Goal: Task Accomplishment & Management: Manage account settings

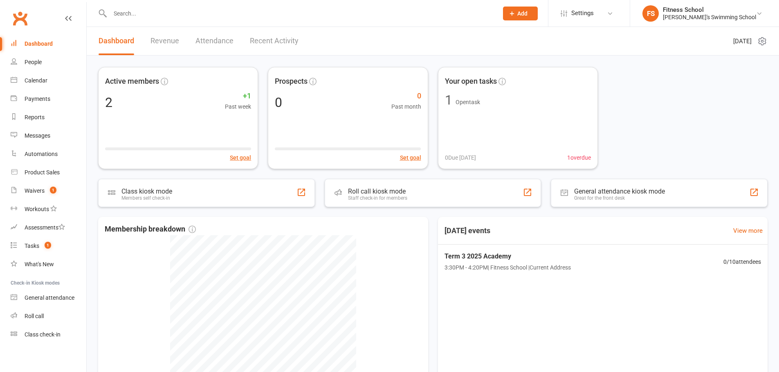
click at [619, 4] on li "Settings Membership Plans Event Templates Appointment Types Mobile App Website …" at bounding box center [589, 13] width 82 height 27
click at [594, 10] on span "Settings" at bounding box center [582, 13] width 22 height 18
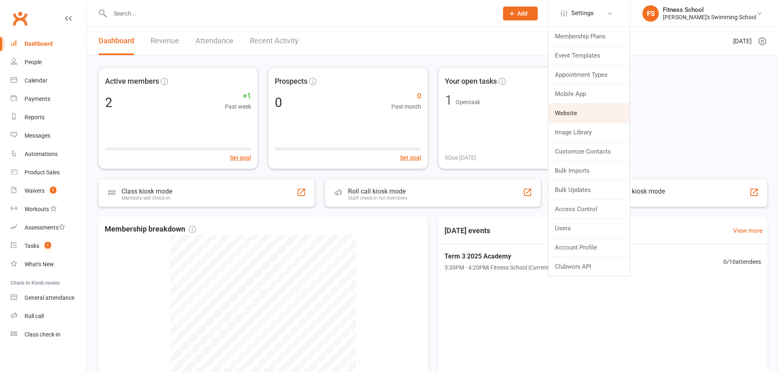
click at [610, 114] on link "Website" at bounding box center [588, 113] width 81 height 19
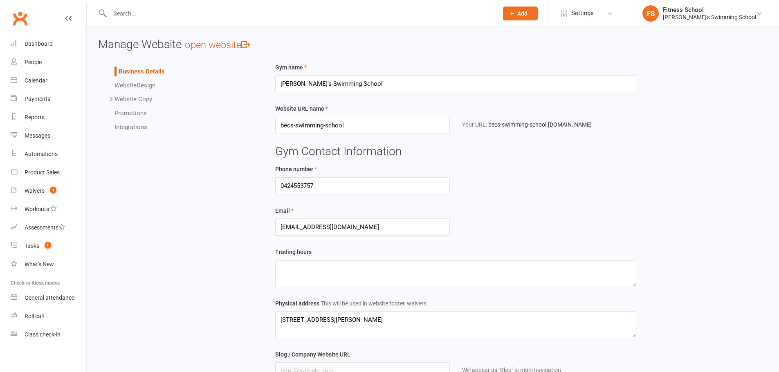
click at [132, 86] on span "Website" at bounding box center [125, 85] width 22 height 7
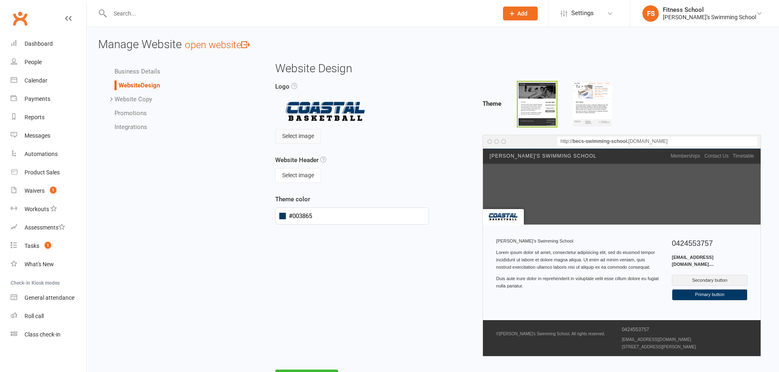
click at [303, 137] on button "Select image" at bounding box center [298, 136] width 46 height 15
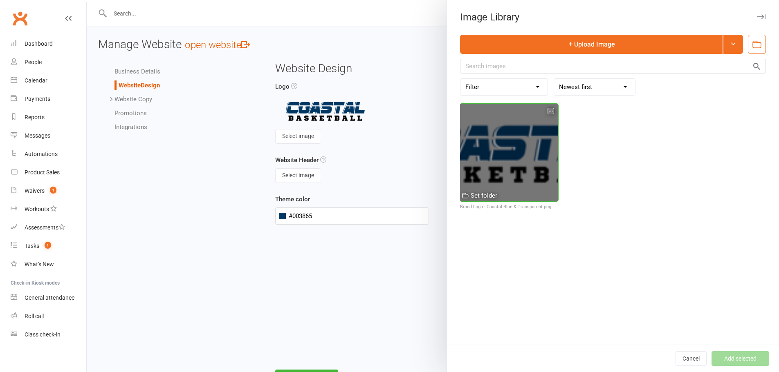
click at [548, 111] on icon "button" at bounding box center [551, 111] width 6 height 6
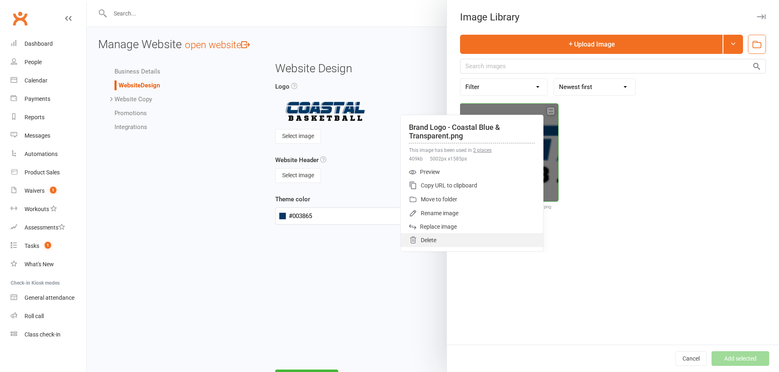
click at [436, 239] on div "Delete" at bounding box center [472, 240] width 142 height 14
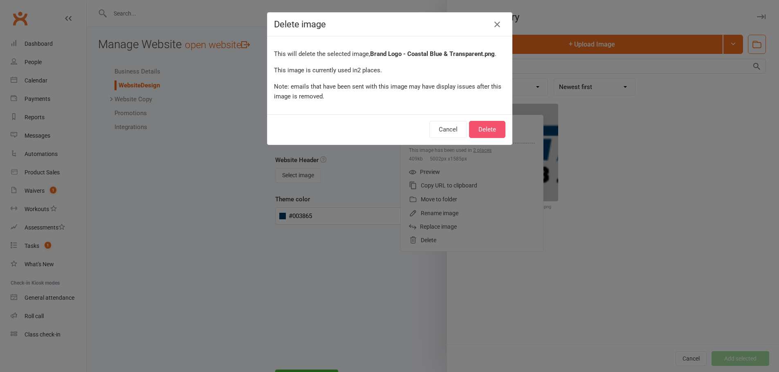
click at [489, 130] on button "Delete" at bounding box center [487, 129] width 36 height 17
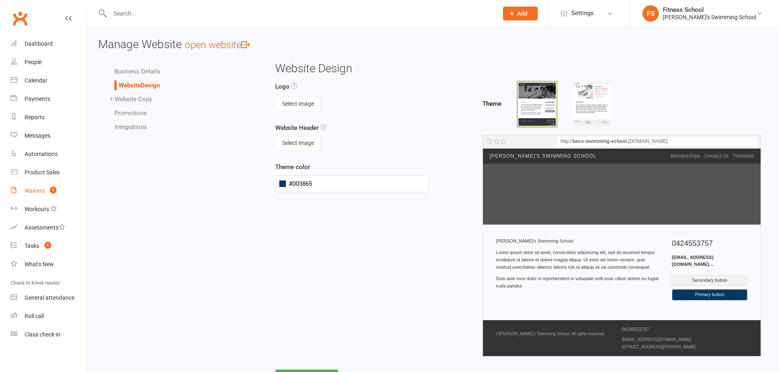
click at [32, 187] on link "Waivers 1" at bounding box center [49, 191] width 76 height 18
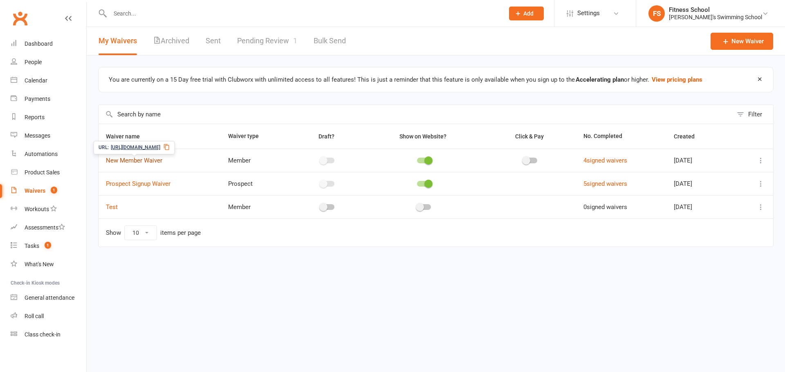
click at [128, 163] on link "New Member Waiver" at bounding box center [134, 160] width 56 height 7
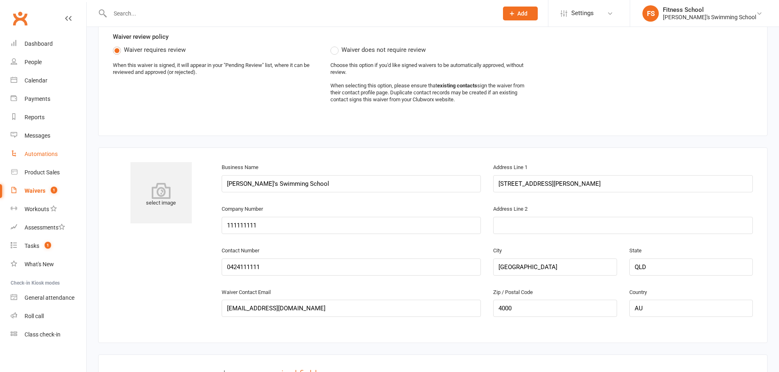
scroll to position [245, 0]
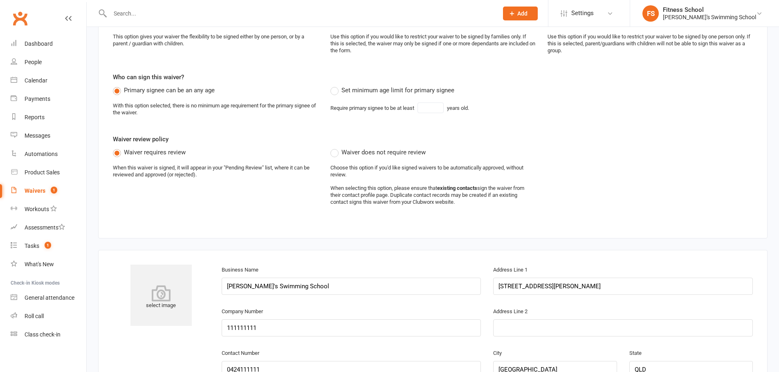
click at [28, 186] on link "Waivers 1" at bounding box center [49, 191] width 76 height 18
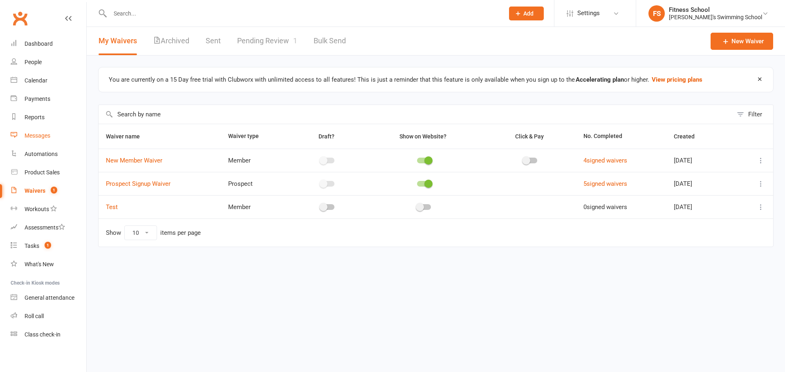
click at [31, 134] on div "Messages" at bounding box center [38, 135] width 26 height 7
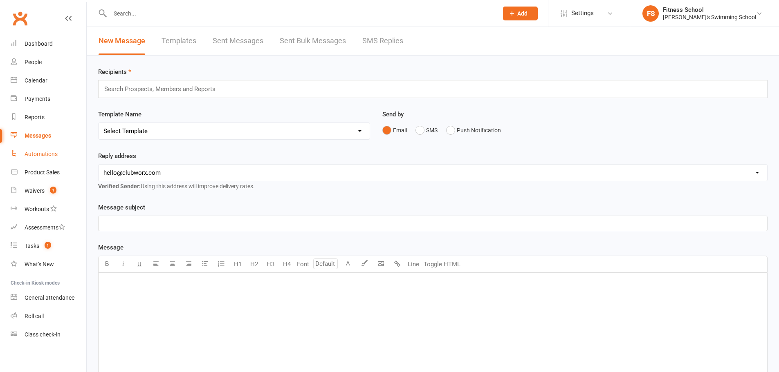
click at [29, 150] on link "Automations" at bounding box center [49, 154] width 76 height 18
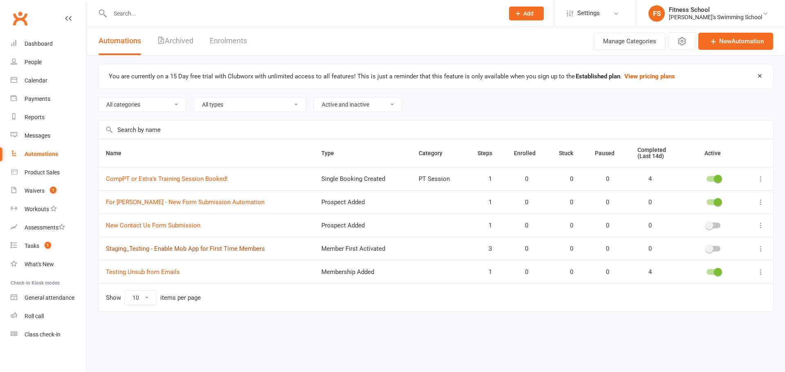
click at [141, 250] on link "Staging_Testing - Enable Mob App for First Time Members" at bounding box center [185, 248] width 159 height 7
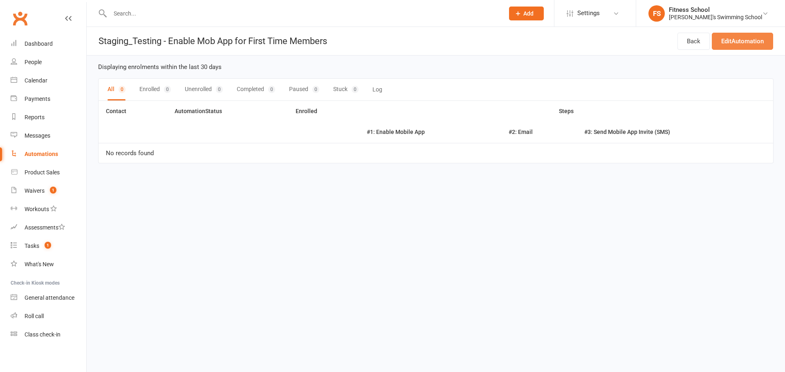
drag, startPoint x: 744, startPoint y: 40, endPoint x: 673, endPoint y: 64, distance: 75.4
click at [744, 41] on link "Edit Automation" at bounding box center [742, 41] width 61 height 17
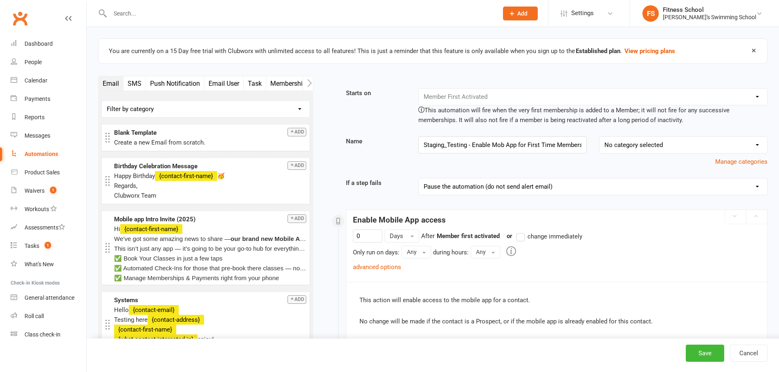
click at [316, 82] on div "Email SMS Push Notification Email User Task Membership Mobile App Prospect Stat…" at bounding box center [205, 237] width 227 height 322
click at [312, 82] on button "button" at bounding box center [308, 83] width 10 height 14
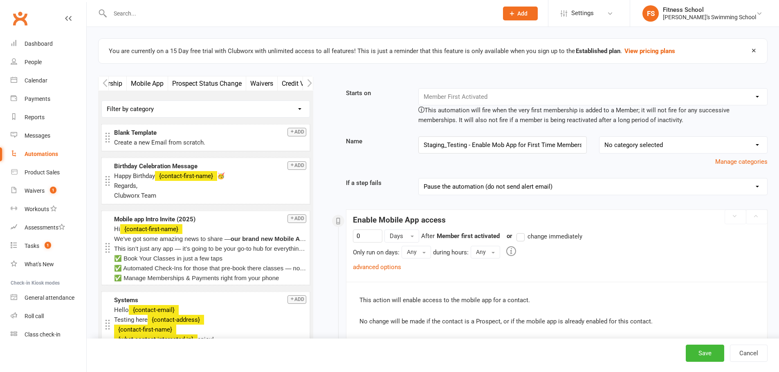
click at [143, 81] on button "Mobile App" at bounding box center [147, 83] width 41 height 14
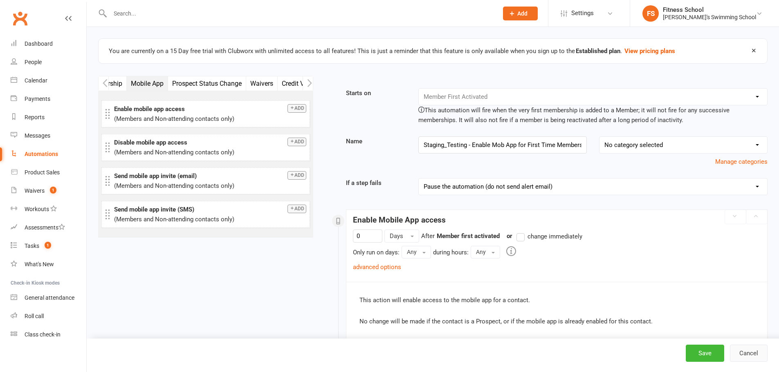
click at [749, 359] on button "Cancel" at bounding box center [749, 353] width 38 height 17
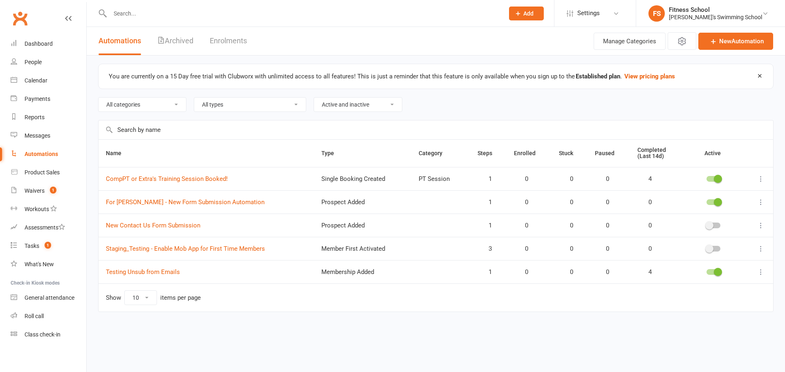
click at [760, 30] on div "Actions Manage Categories New Automation" at bounding box center [683, 41] width 182 height 28
click at [757, 37] on link "New Automation" at bounding box center [735, 41] width 75 height 17
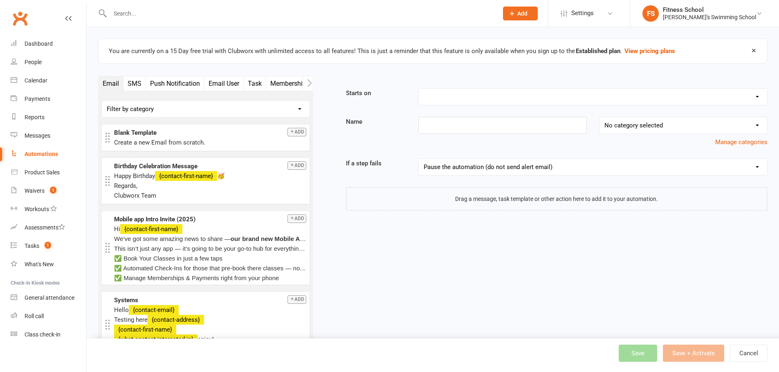
click at [453, 97] on select "Booking Cancelled Booking Due Booking Late-Cancelled Booking Marked Absent Book…" at bounding box center [593, 97] width 348 height 16
select select "17"
click at [419, 89] on select "Booking Cancelled Booking Due Booking Late-Cancelled Booking Marked Absent Book…" at bounding box center [593, 97] width 348 height 16
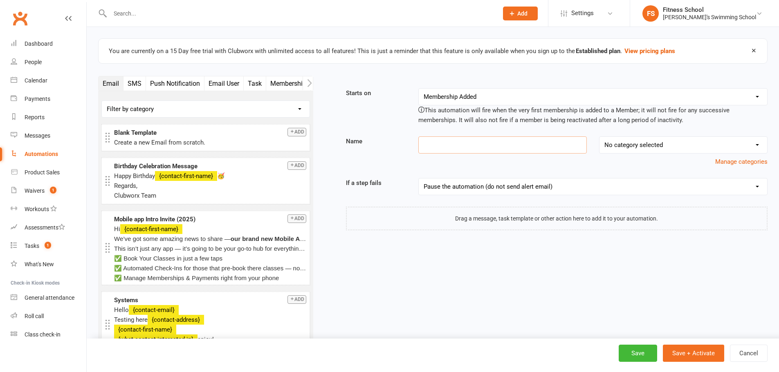
click at [469, 140] on input at bounding box center [502, 145] width 168 height 17
type input "Testing"
click at [312, 85] on icon "button" at bounding box center [309, 83] width 5 height 9
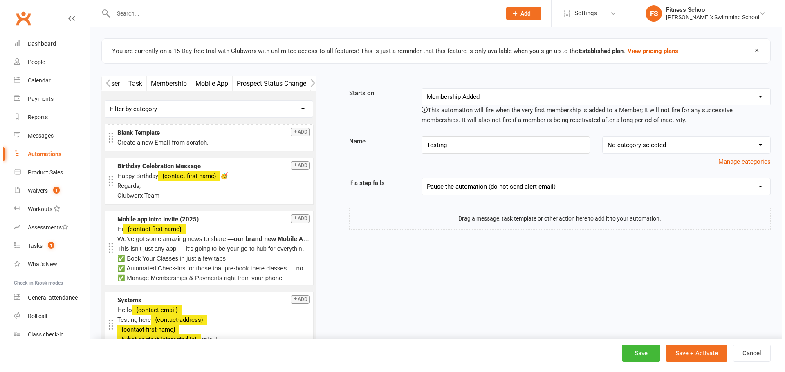
scroll to position [0, 123]
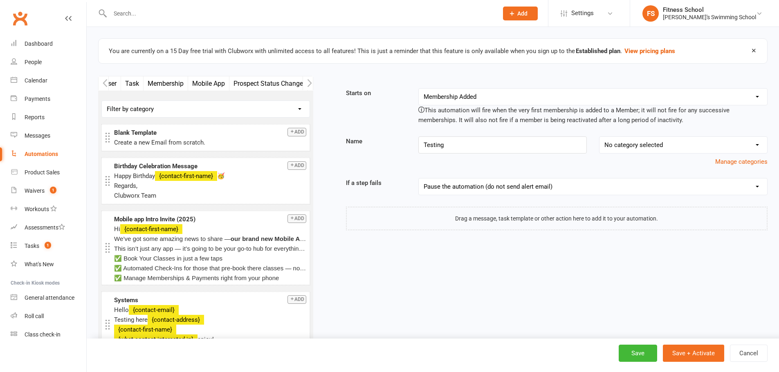
click at [220, 85] on button "Mobile App" at bounding box center [208, 83] width 41 height 14
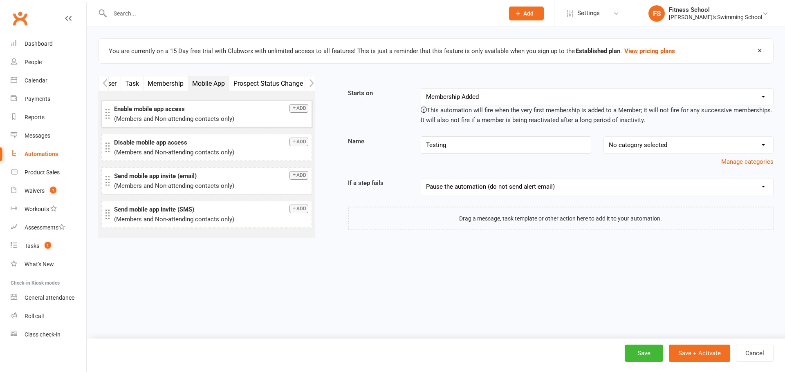
click at [295, 110] on button "Add" at bounding box center [298, 108] width 19 height 9
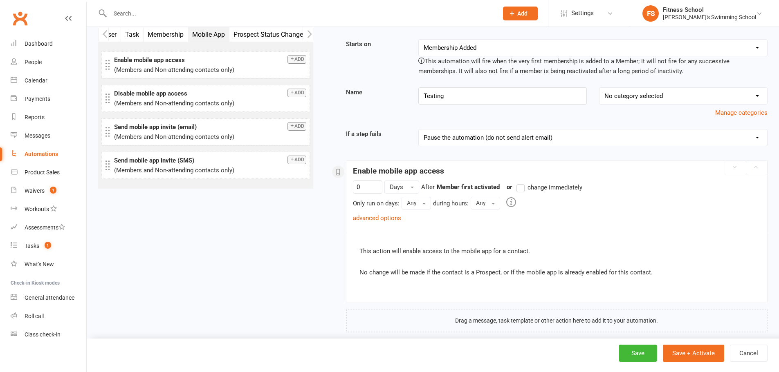
scroll to position [61, 0]
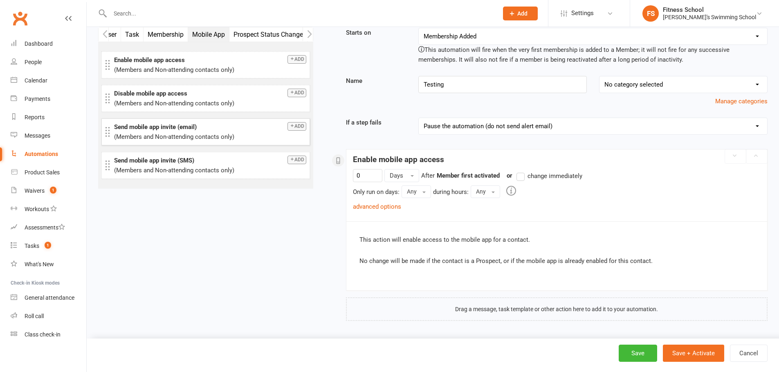
click at [295, 127] on button "Add" at bounding box center [296, 126] width 19 height 9
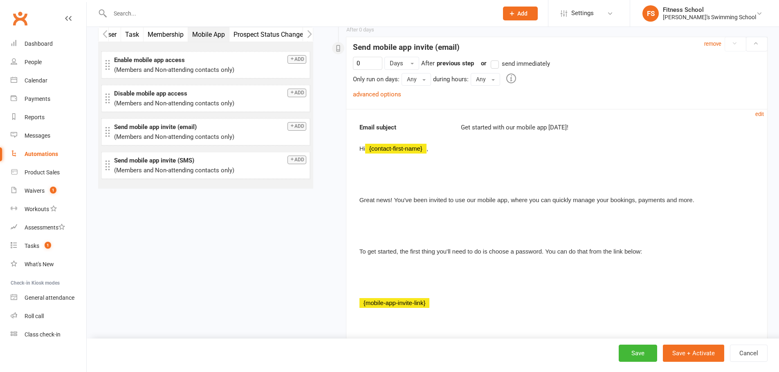
scroll to position [325, 0]
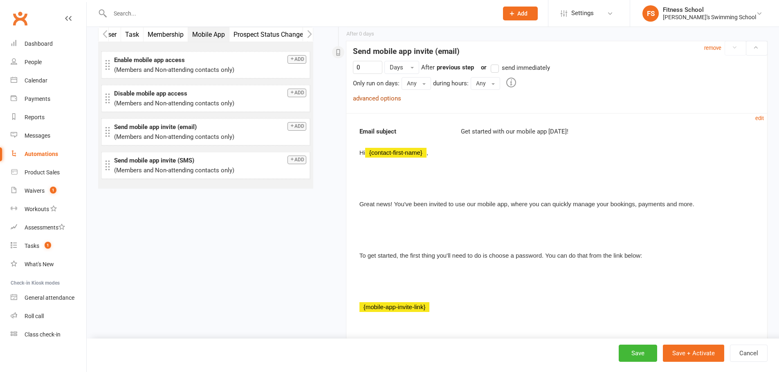
click at [383, 99] on link "advanced options" at bounding box center [377, 98] width 48 height 7
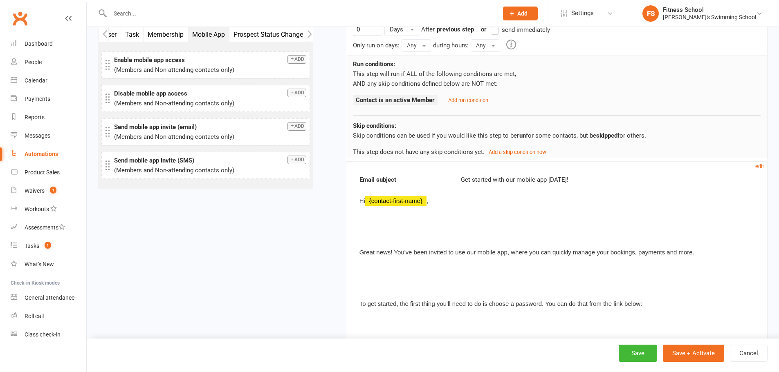
scroll to position [448, 0]
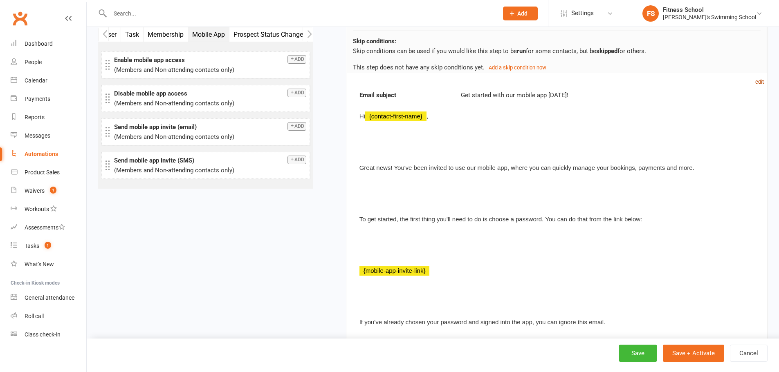
click at [762, 82] on small "edit" at bounding box center [759, 82] width 9 height 6
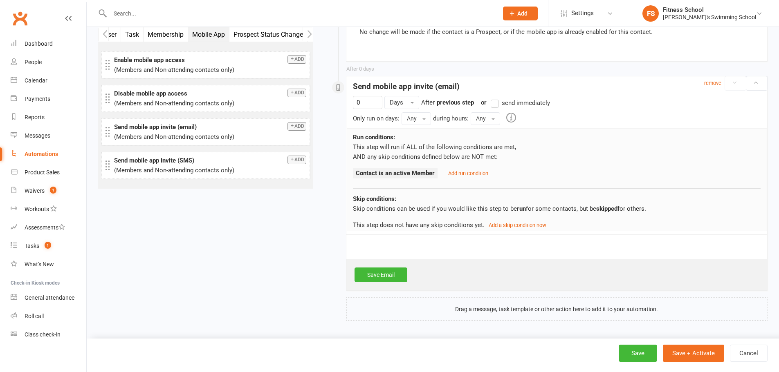
scroll to position [290, 0]
click at [708, 83] on small "remove" at bounding box center [712, 83] width 17 height 6
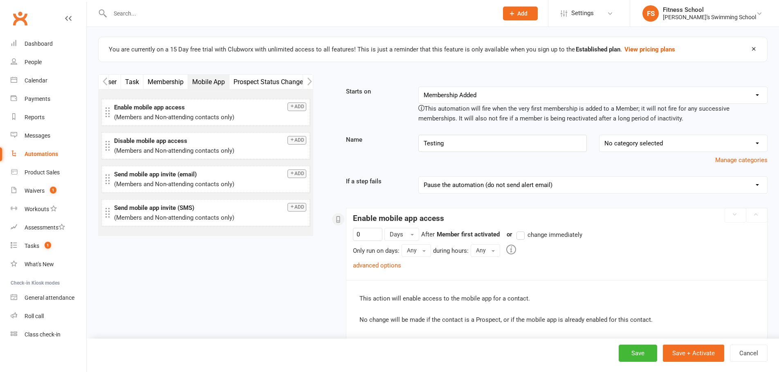
scroll to position [0, 0]
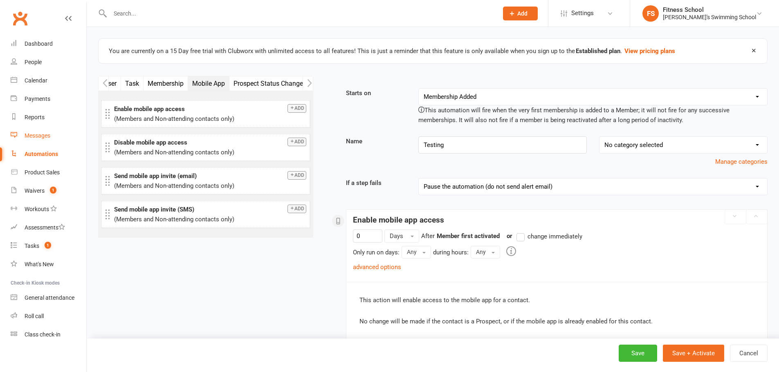
click at [40, 137] on div "Messages" at bounding box center [38, 135] width 26 height 7
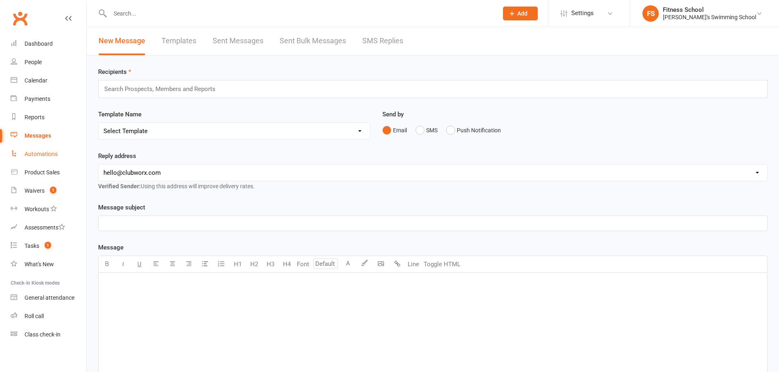
click at [34, 155] on div "Automations" at bounding box center [41, 154] width 33 height 7
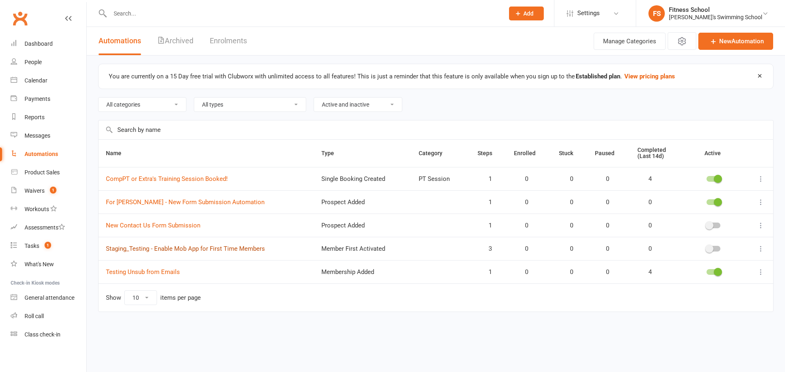
click at [149, 252] on link "Staging_Testing - Enable Mob App for First Time Members" at bounding box center [185, 248] width 159 height 7
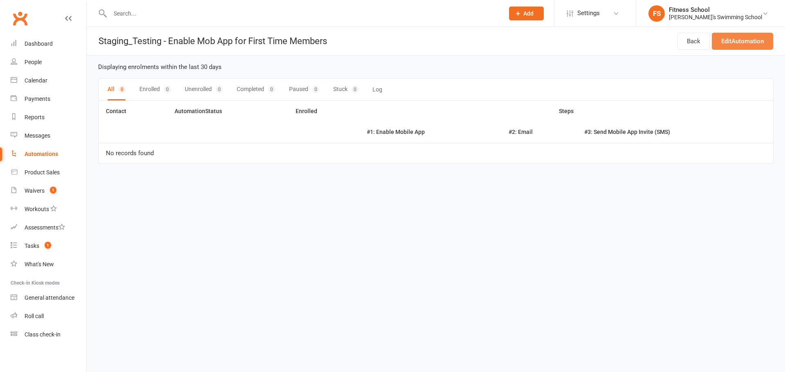
click at [732, 40] on link "Edit Automation" at bounding box center [742, 41] width 61 height 17
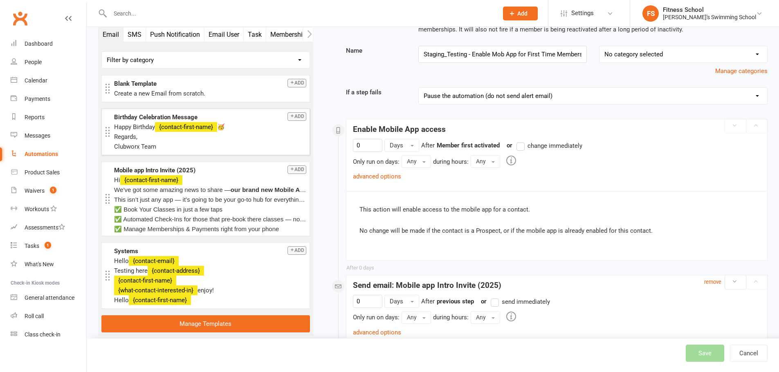
scroll to position [41, 0]
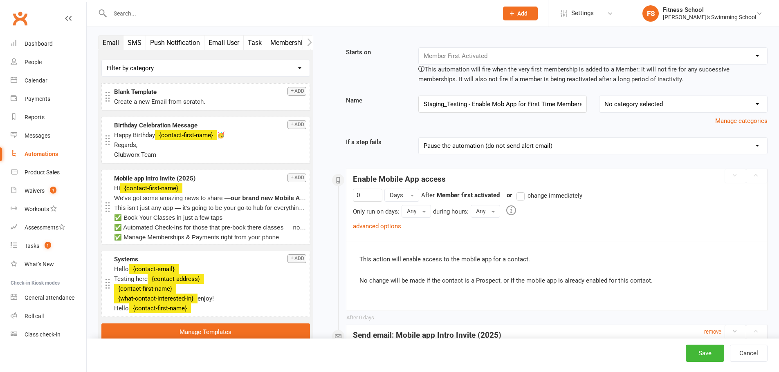
click at [307, 50] on scrollable-tabs "Email SMS Push Notification Email User Task Membership Mobile App Prospect Stat…" at bounding box center [205, 42] width 215 height 15
click at [309, 46] on icon "button" at bounding box center [309, 42] width 5 height 9
click at [199, 41] on button "Mobile App" at bounding box center [208, 43] width 41 height 14
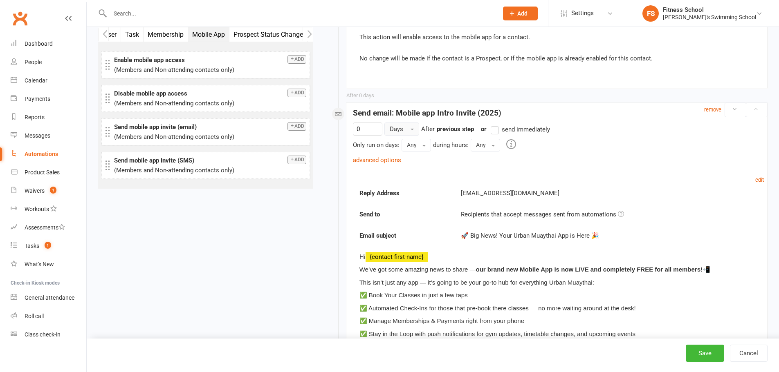
scroll to position [327, 0]
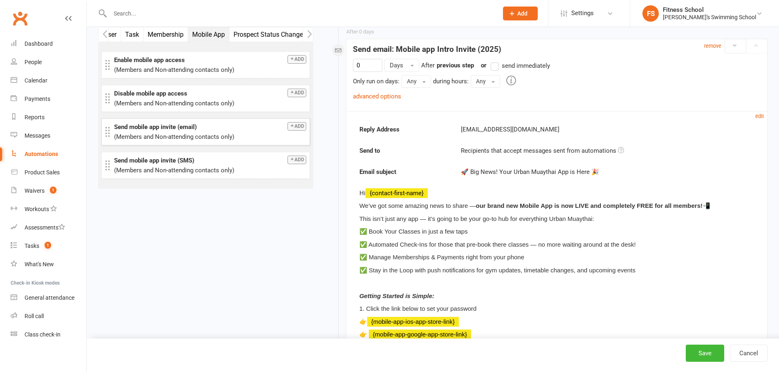
click at [300, 124] on button "Add" at bounding box center [296, 126] width 19 height 9
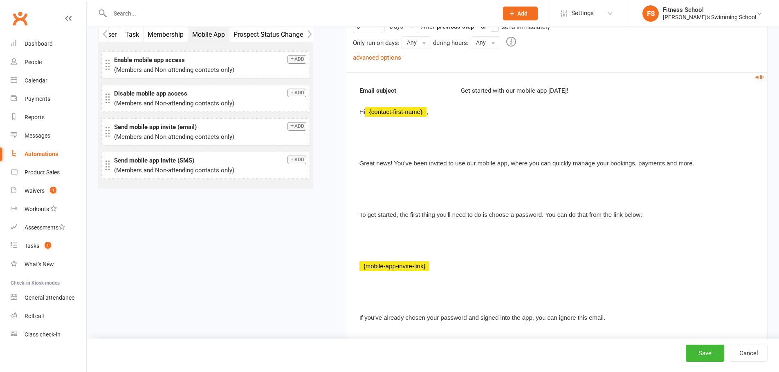
scroll to position [1085, 0]
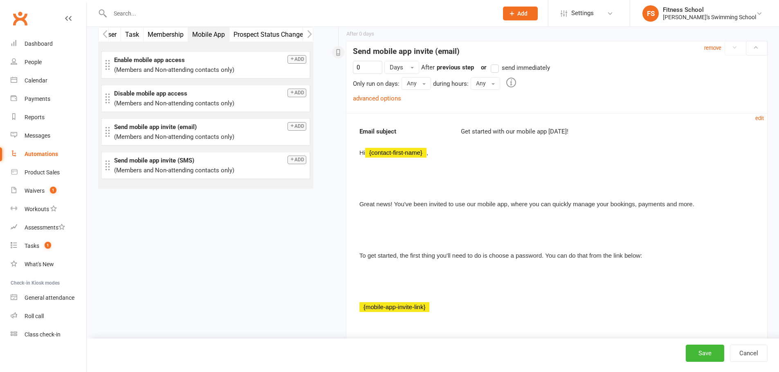
drag, startPoint x: 146, startPoint y: 273, endPoint x: 141, endPoint y: 284, distance: 11.9
click at [35, 135] on div "Messages" at bounding box center [38, 135] width 26 height 7
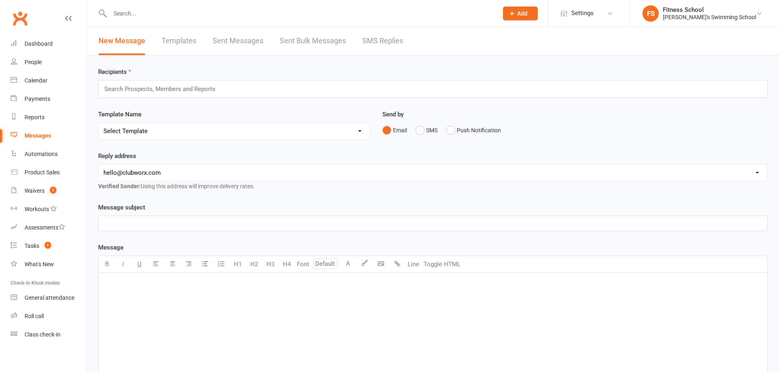
click at [204, 47] on div "New Message Templates Sent Messages Sent Bulk Messages SMS Replies" at bounding box center [251, 41] width 328 height 28
click at [179, 42] on link "Templates" at bounding box center [178, 41] width 35 height 28
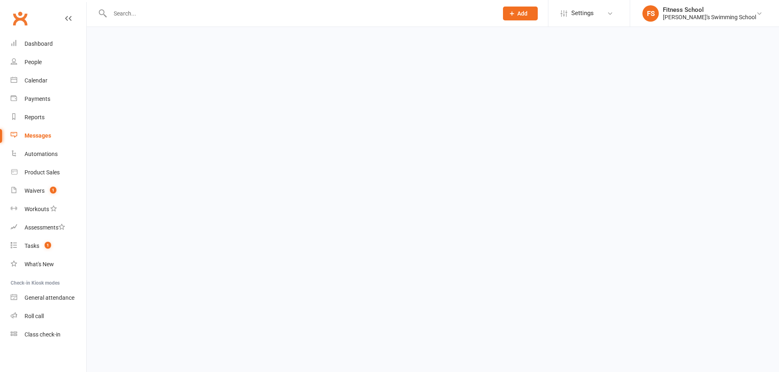
select select "grid"
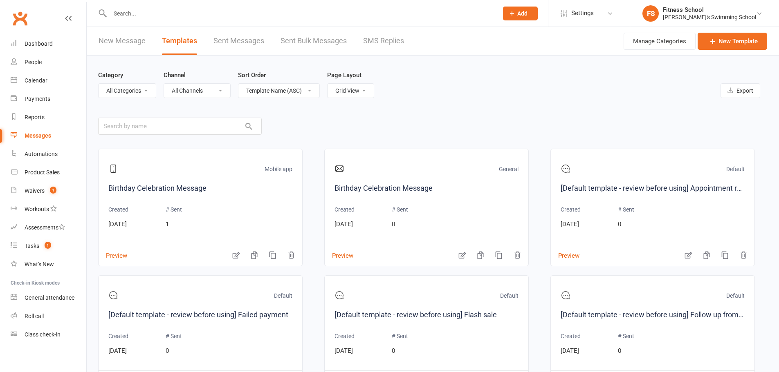
click at [265, 98] on div "Category All Categories (No category) Default General Mobile app Channel All Ch…" at bounding box center [432, 84] width 669 height 57
click at [200, 89] on select "All Channels Email SMS Push Notification" at bounding box center [197, 91] width 66 height 14
select select "email"
click at [164, 84] on select "All Channels Email SMS Push Notification" at bounding box center [197, 91] width 66 height 14
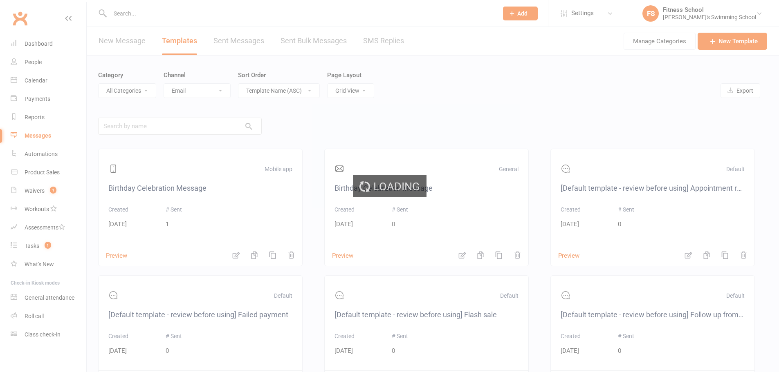
drag, startPoint x: 327, startPoint y: 94, endPoint x: 333, endPoint y: 93, distance: 5.5
click at [328, 94] on div "Category All Categories (No category) Default General Mobile app Channel All Ch…" at bounding box center [432, 84] width 669 height 57
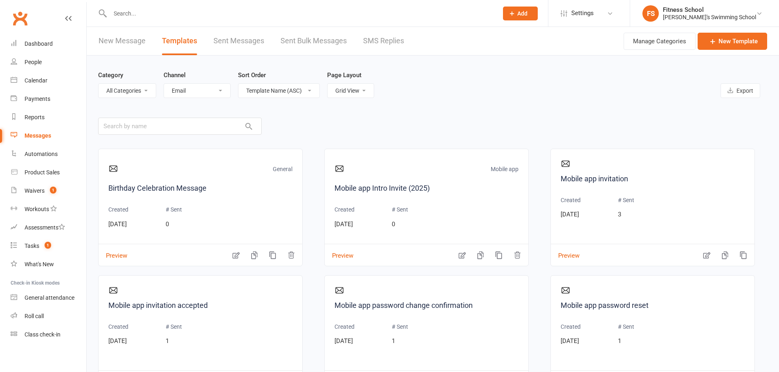
click at [341, 92] on select "List View Grid View" at bounding box center [350, 91] width 46 height 14
select select "list"
click at [327, 84] on select "List View Grid View" at bounding box center [350, 91] width 46 height 14
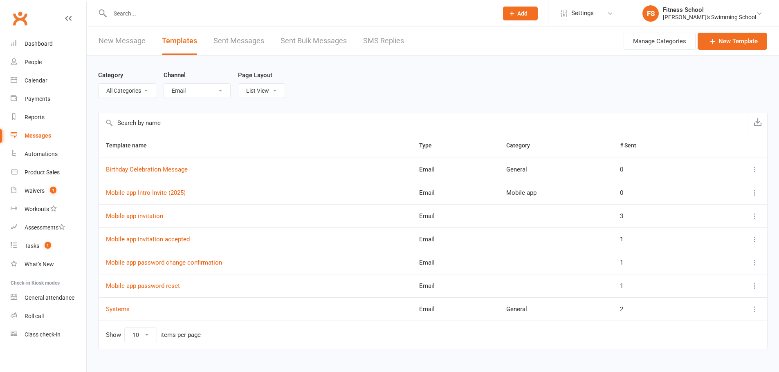
click at [137, 93] on select "All Categories (No category) Default General Mobile app" at bounding box center [127, 91] width 57 height 14
select select "1162"
click at [99, 84] on select "All Categories (No category) Default General Mobile app" at bounding box center [127, 91] width 57 height 14
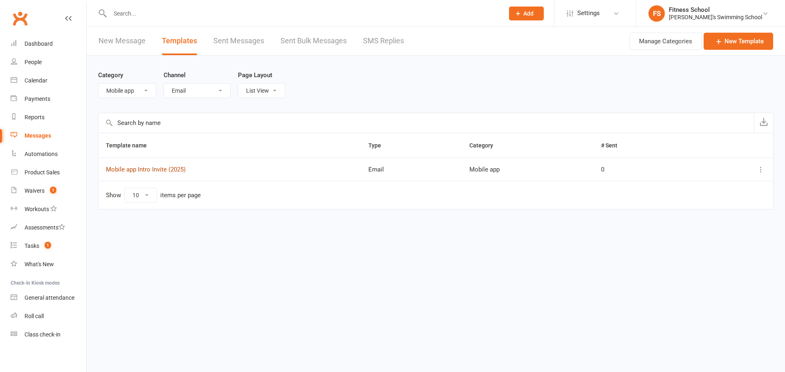
click at [150, 168] on link "Mobile app Intro Invite (2025)" at bounding box center [146, 169] width 80 height 7
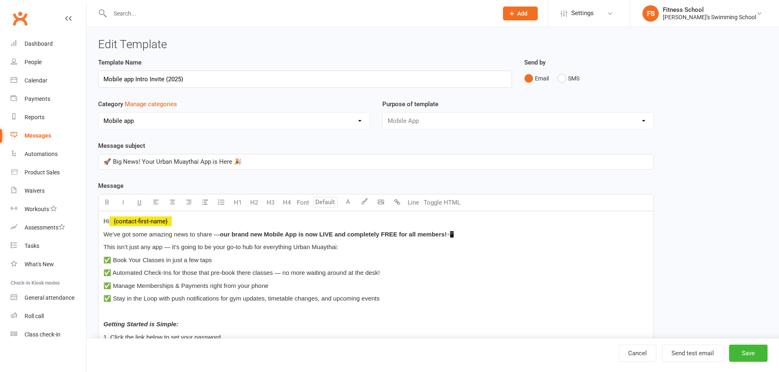
select select "1162"
select select "mobile_app_template"
